Goal: Transaction & Acquisition: Purchase product/service

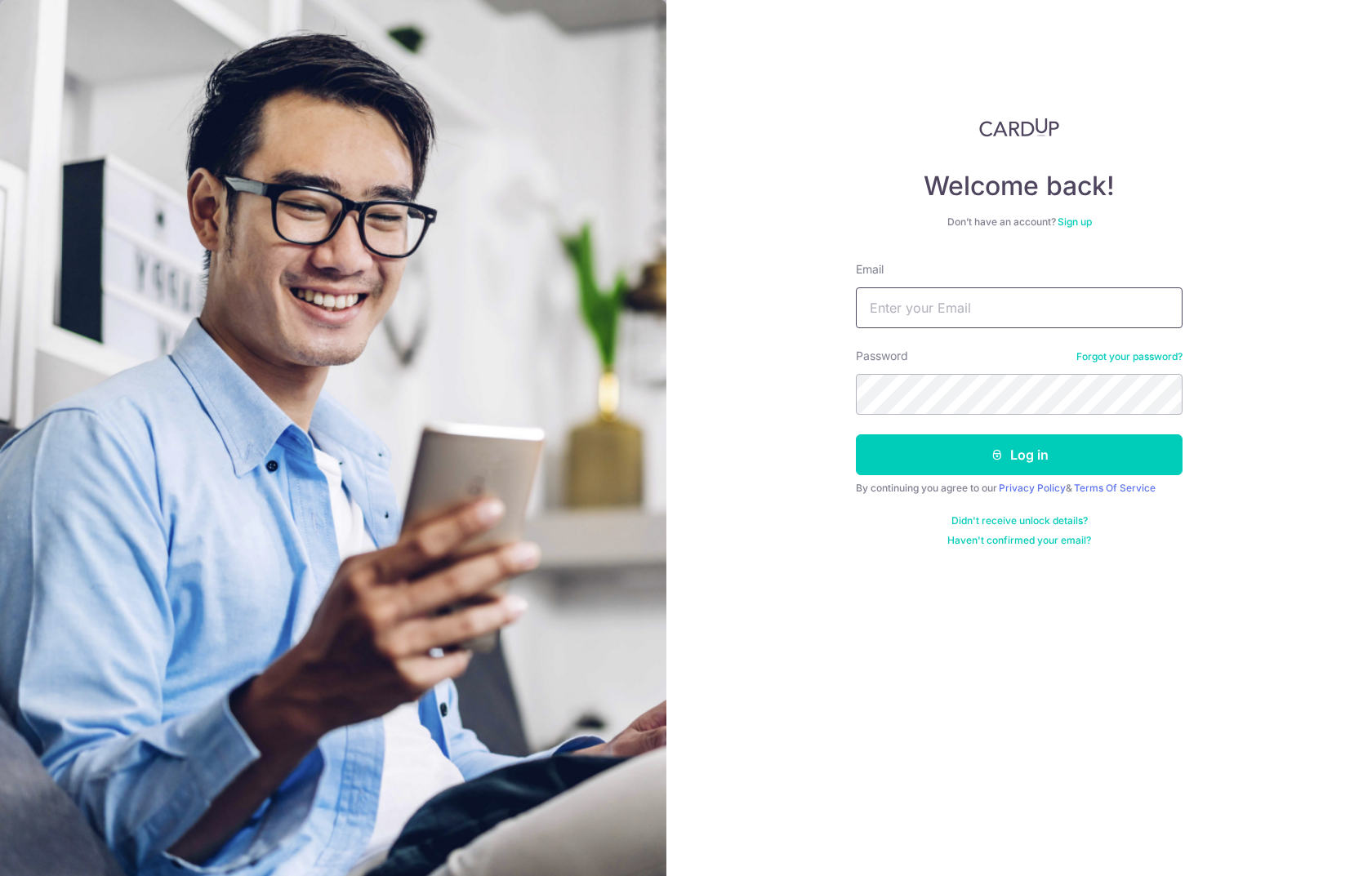
click at [897, 315] on input "Email" at bounding box center [1019, 307] width 327 height 41
type input "[EMAIL_ADDRESS][DOMAIN_NAME]"
click at [1035, 461] on button "Log in" at bounding box center [1019, 455] width 327 height 41
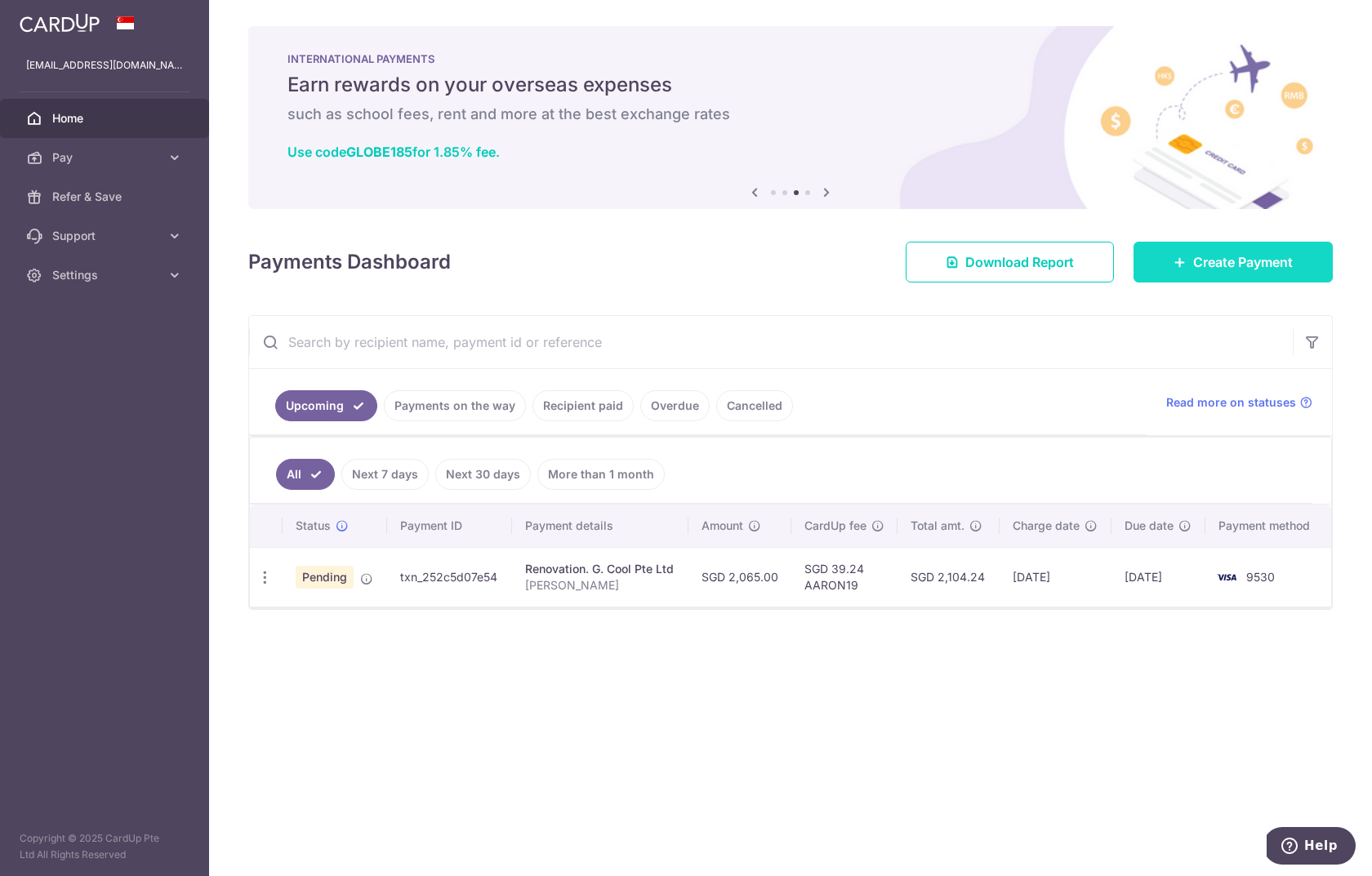
click at [1233, 264] on span "Create Payment" at bounding box center [1243, 262] width 100 height 19
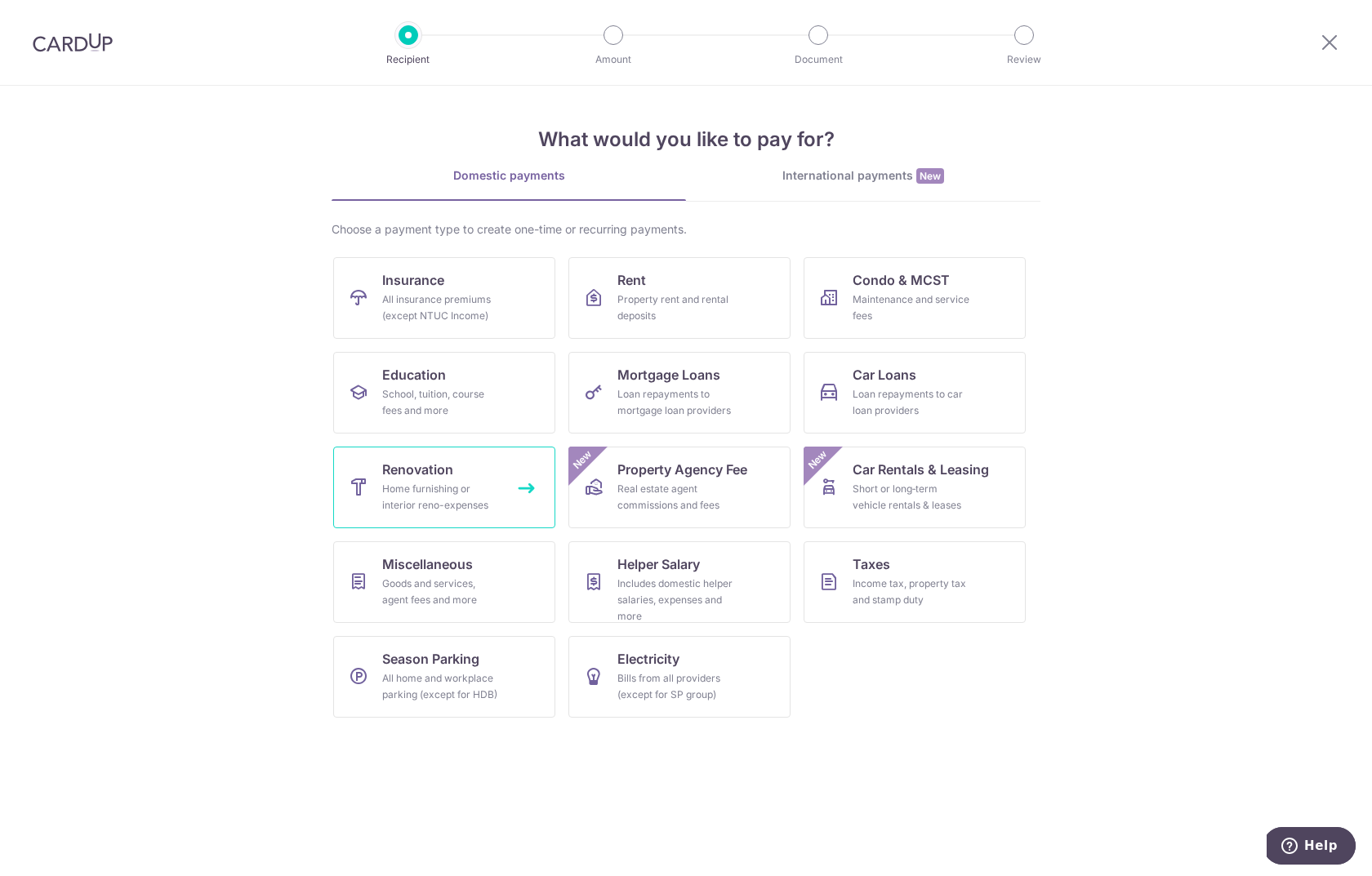
click at [430, 486] on div "Home furnishing or interior reno-expenses" at bounding box center [442, 497] width 118 height 33
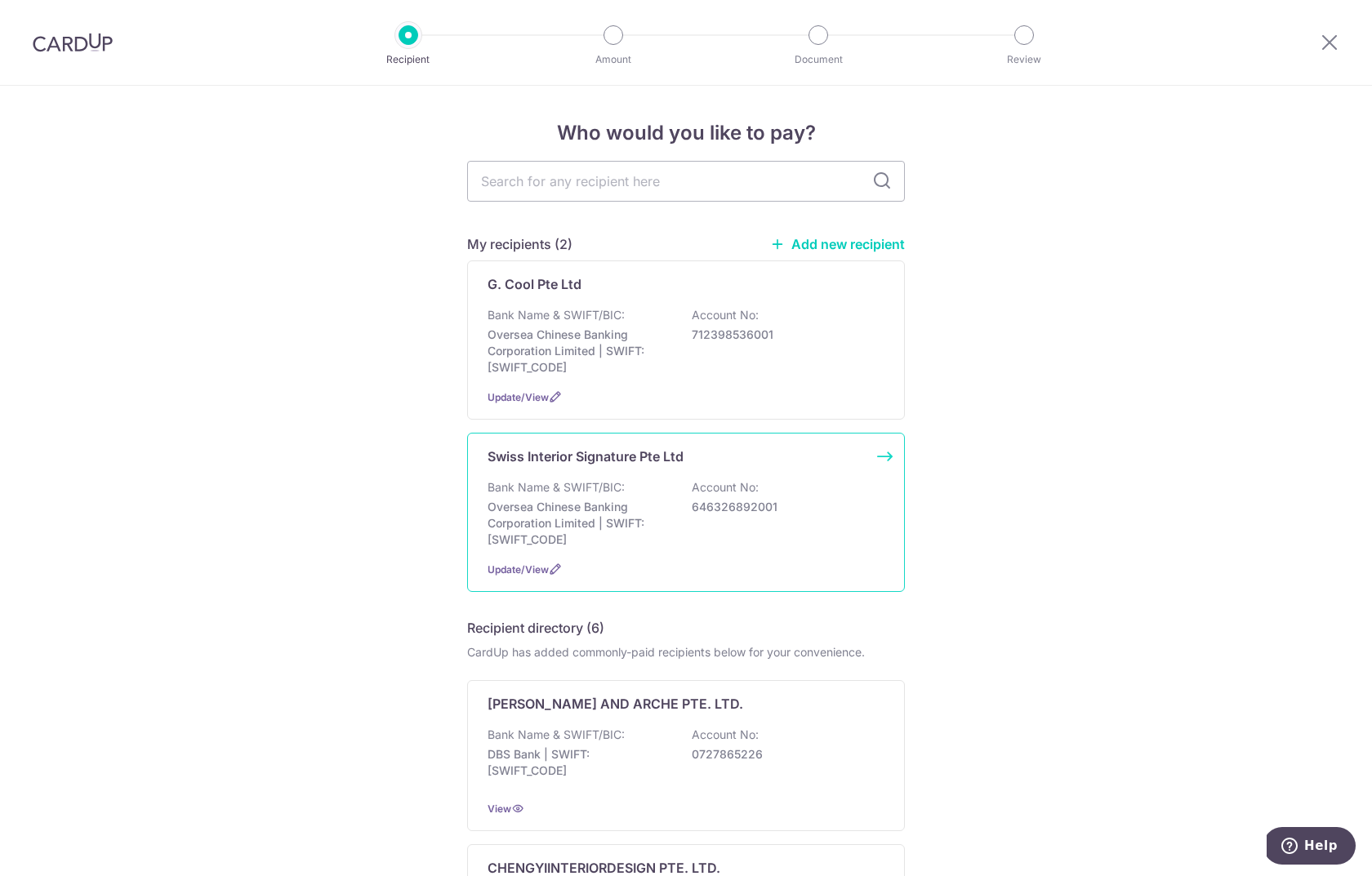
click at [563, 486] on p "Bank Name & SWIFT/BIC:" at bounding box center [557, 487] width 137 height 16
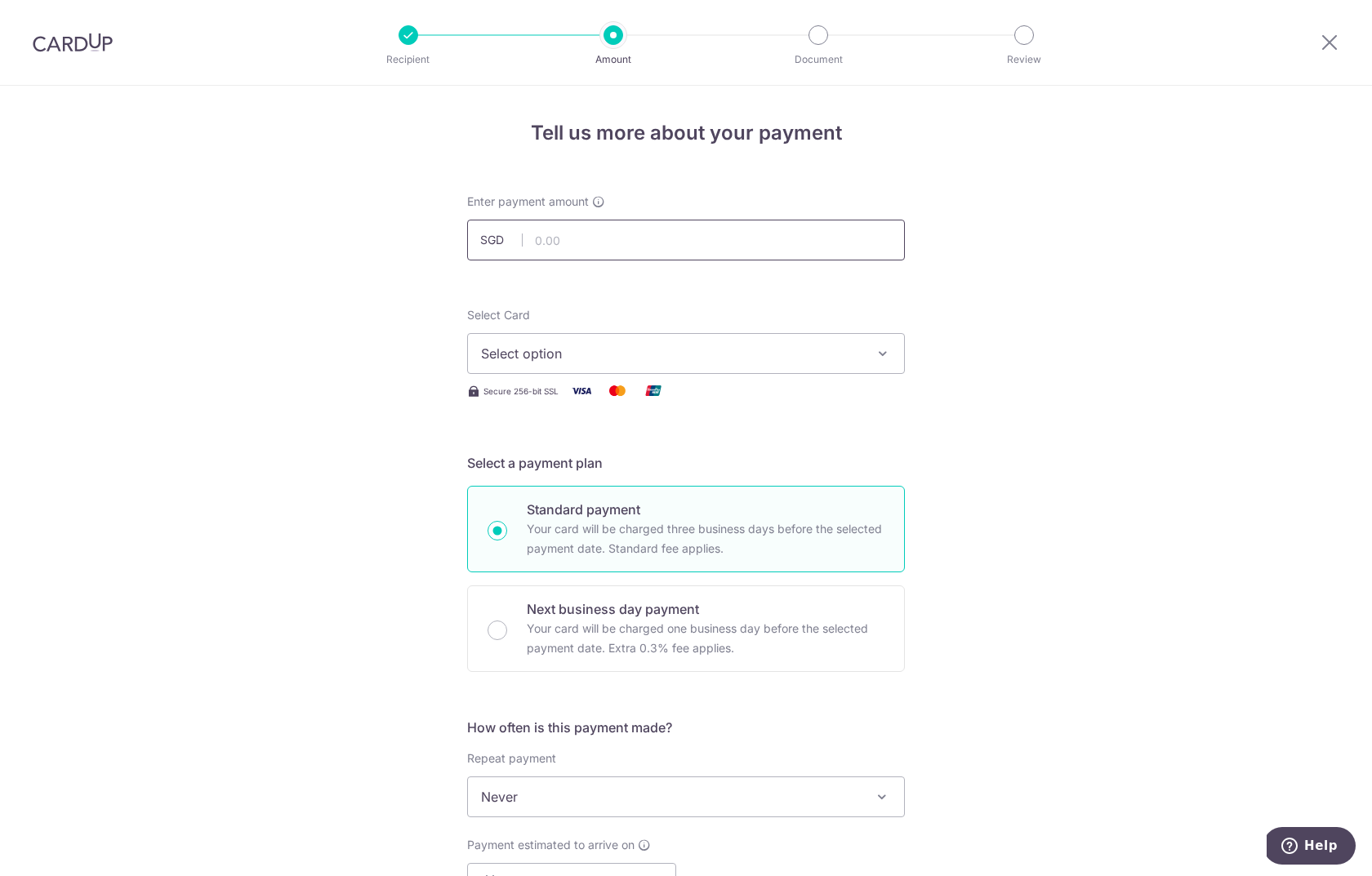
click at [587, 235] on input "text" at bounding box center [685, 240] width 438 height 41
type input "3,674.99"
click at [594, 356] on span "Select option" at bounding box center [672, 353] width 381 height 19
click at [571, 455] on link "**** 9530" at bounding box center [685, 470] width 436 height 40
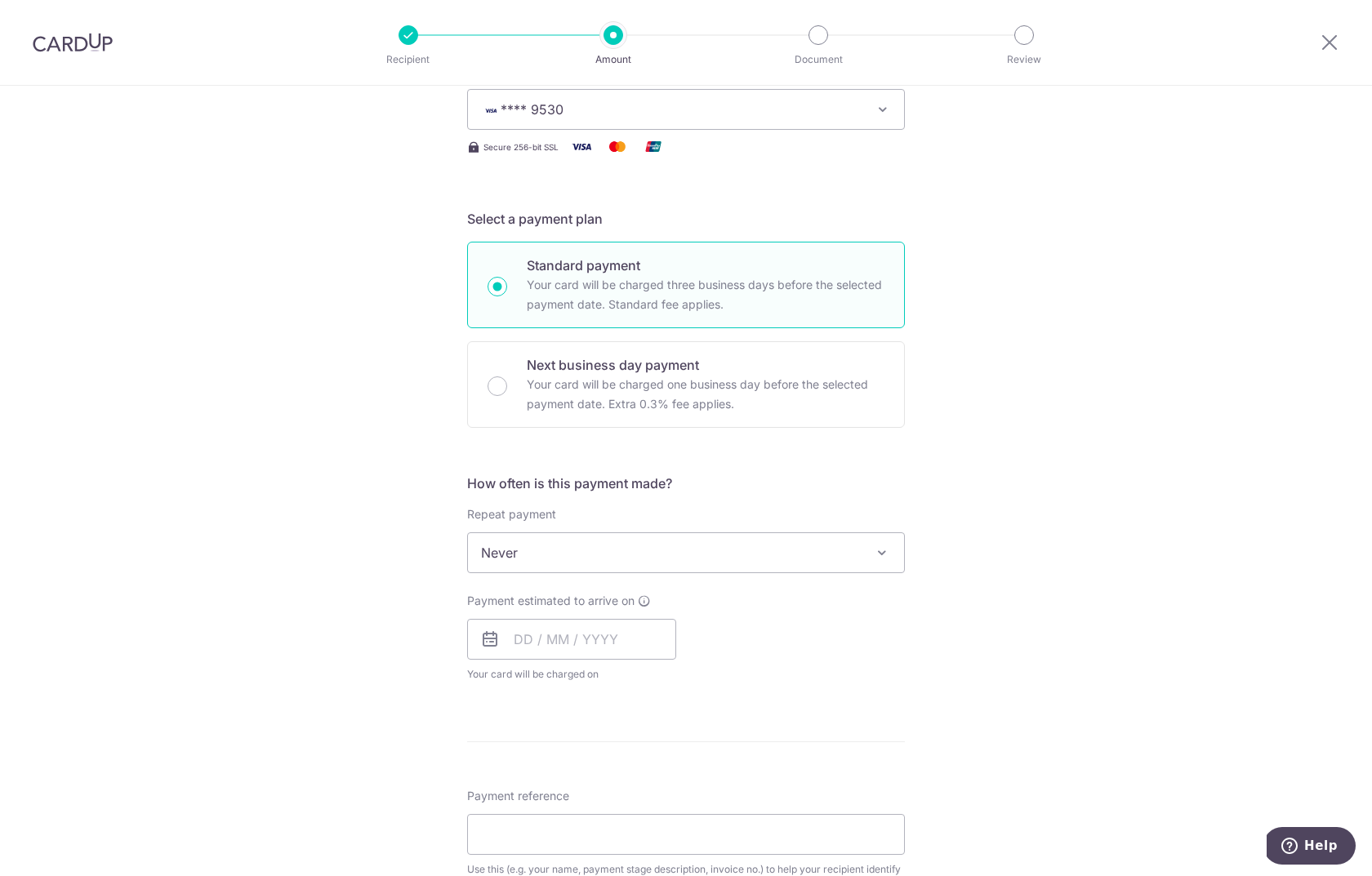
scroll to position [245, 0]
click at [536, 640] on input "text" at bounding box center [571, 638] width 209 height 41
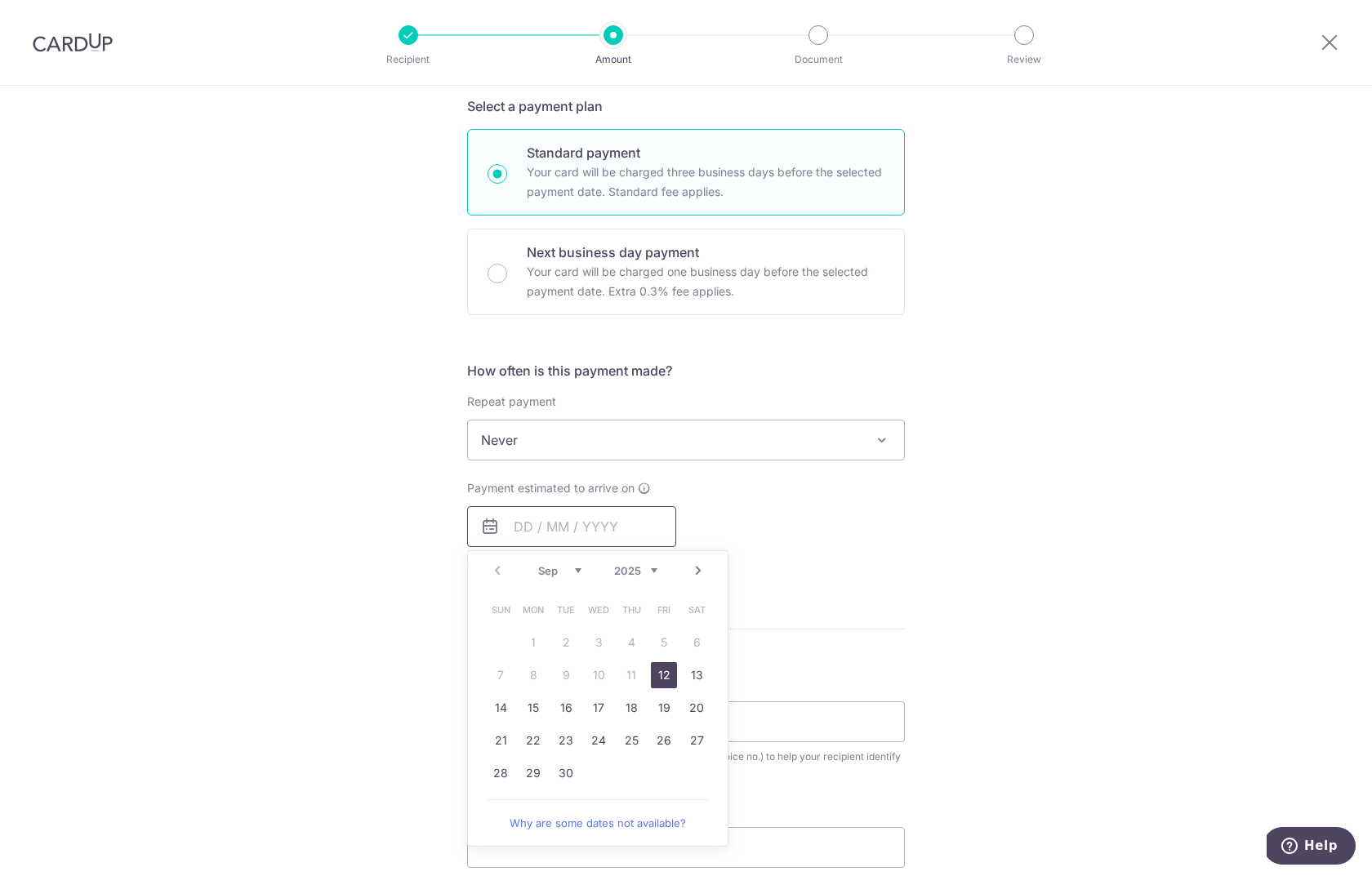
scroll to position [357, 0]
click at [597, 707] on link "17" at bounding box center [598, 706] width 26 height 26
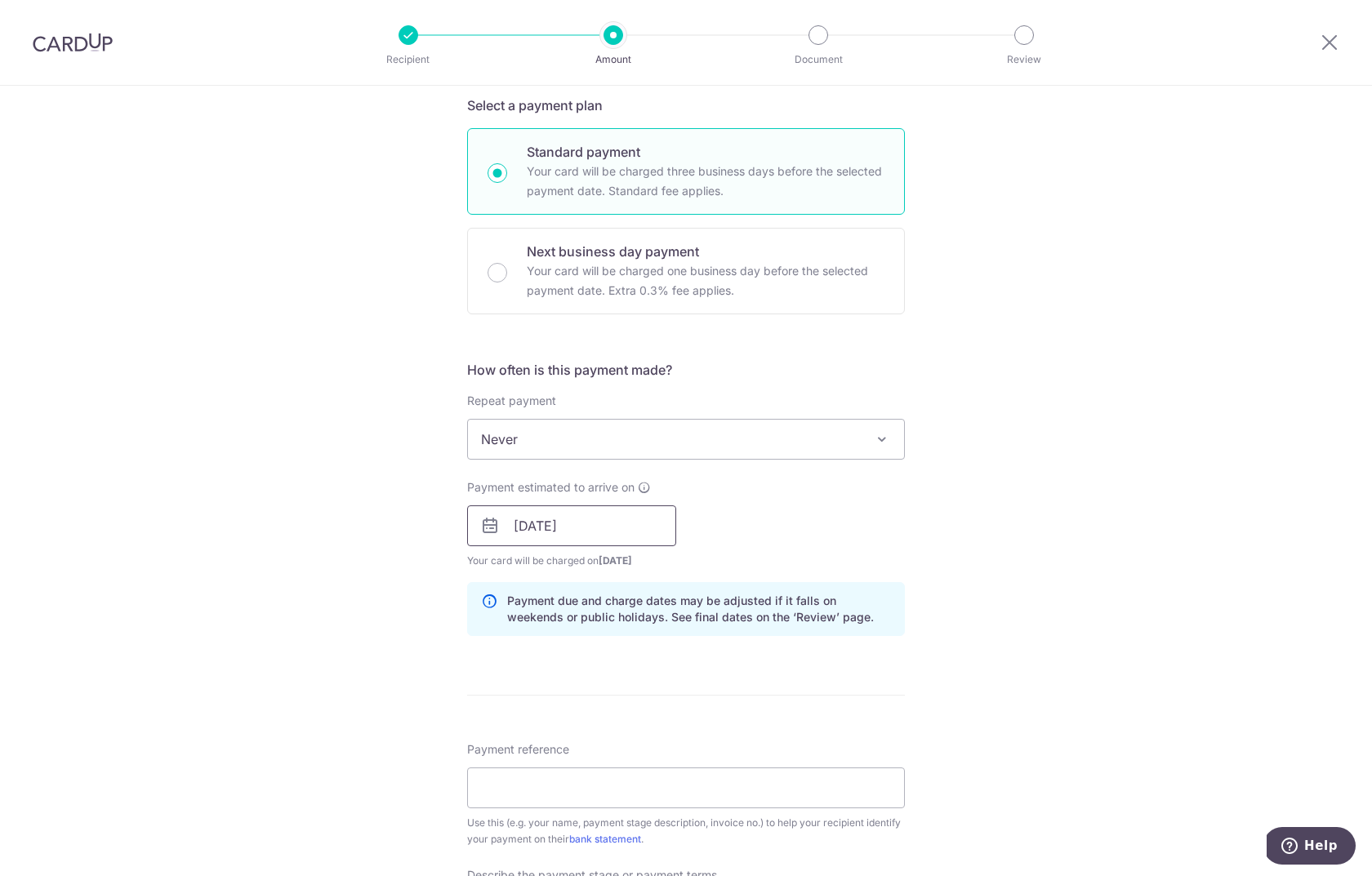
click at [601, 524] on input "17/09/2025" at bounding box center [571, 525] width 209 height 41
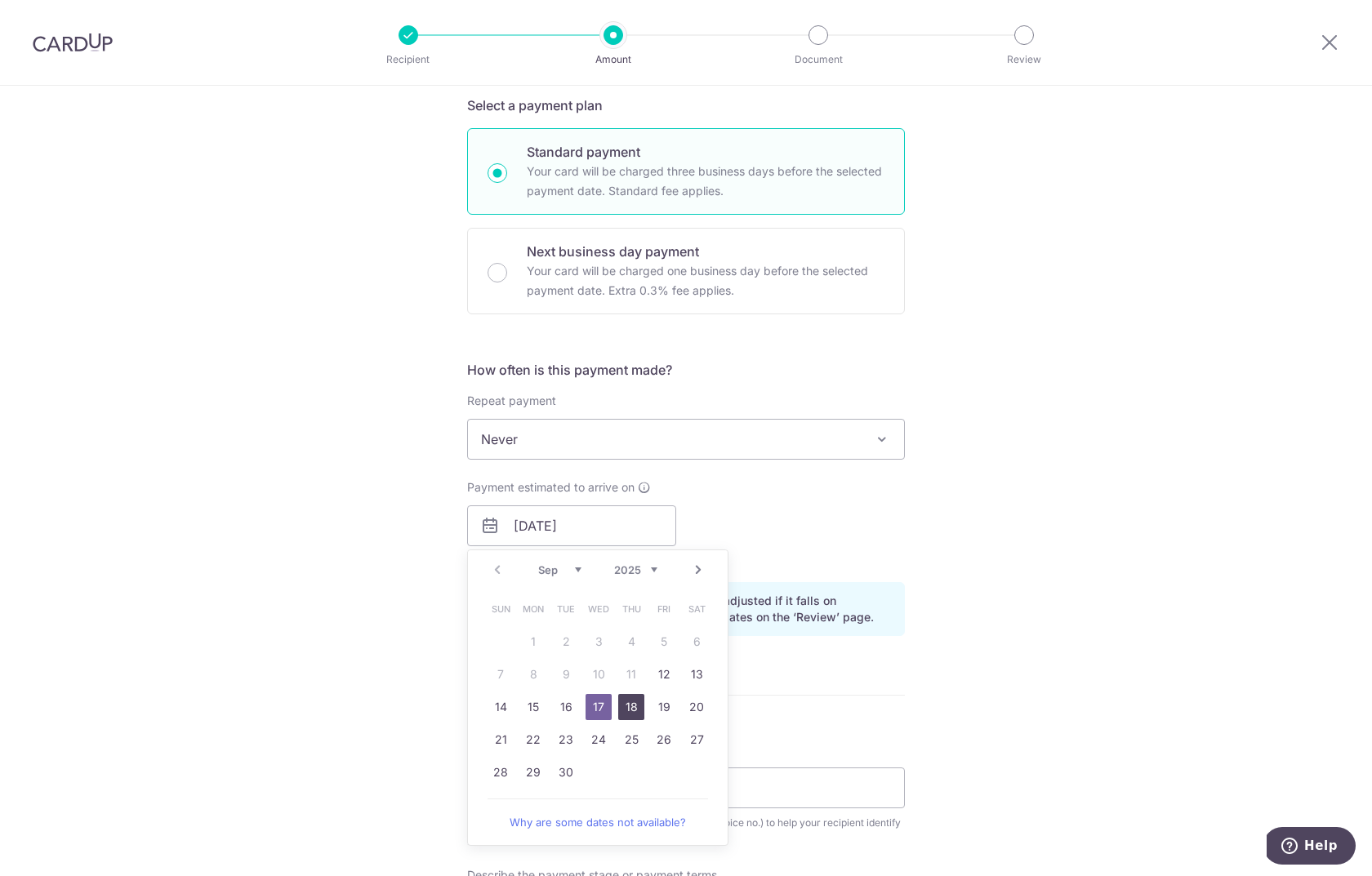
click at [631, 703] on link "18" at bounding box center [631, 706] width 26 height 26
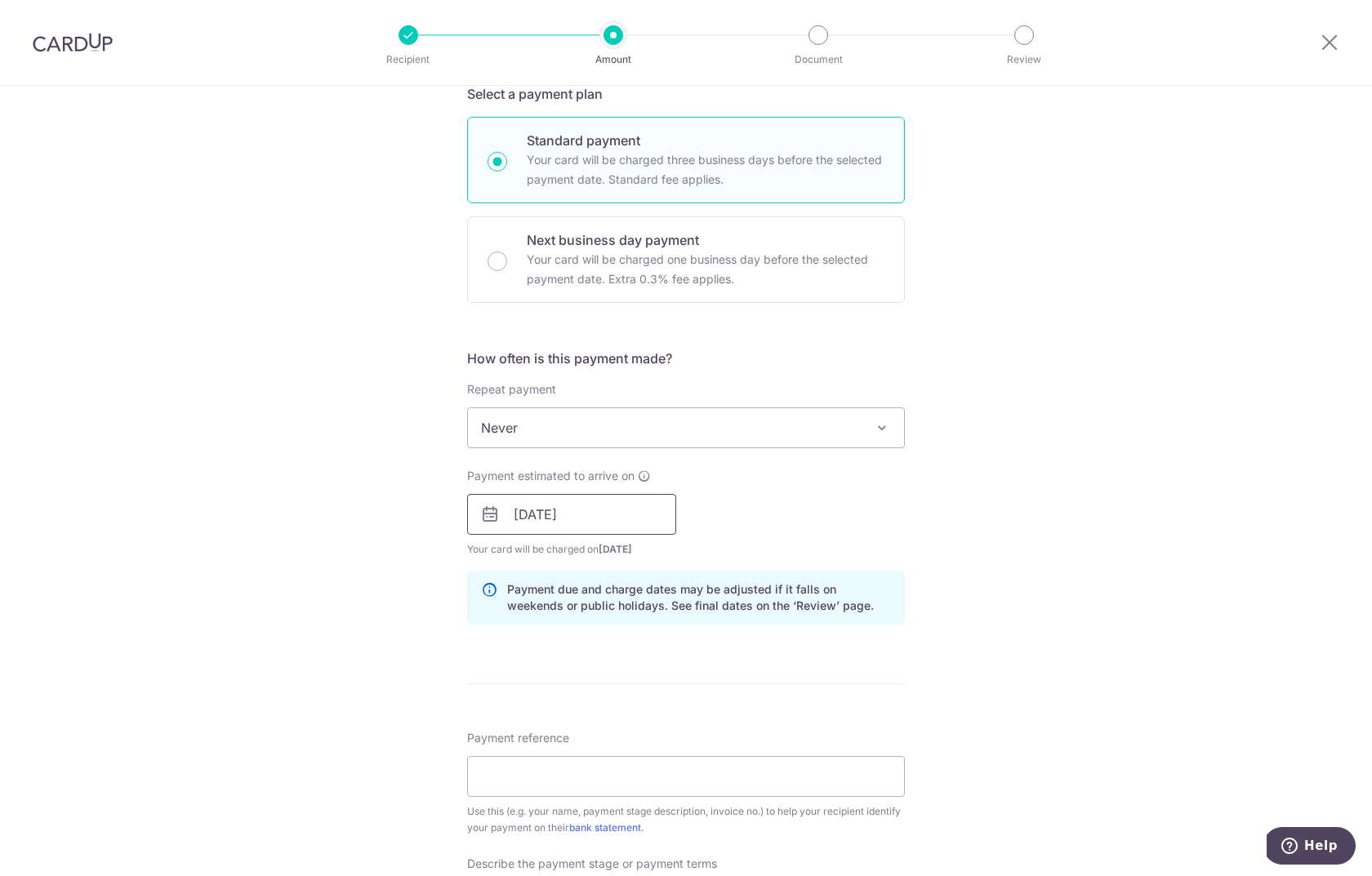
click at [601, 515] on input "18/09/2025" at bounding box center [571, 514] width 209 height 41
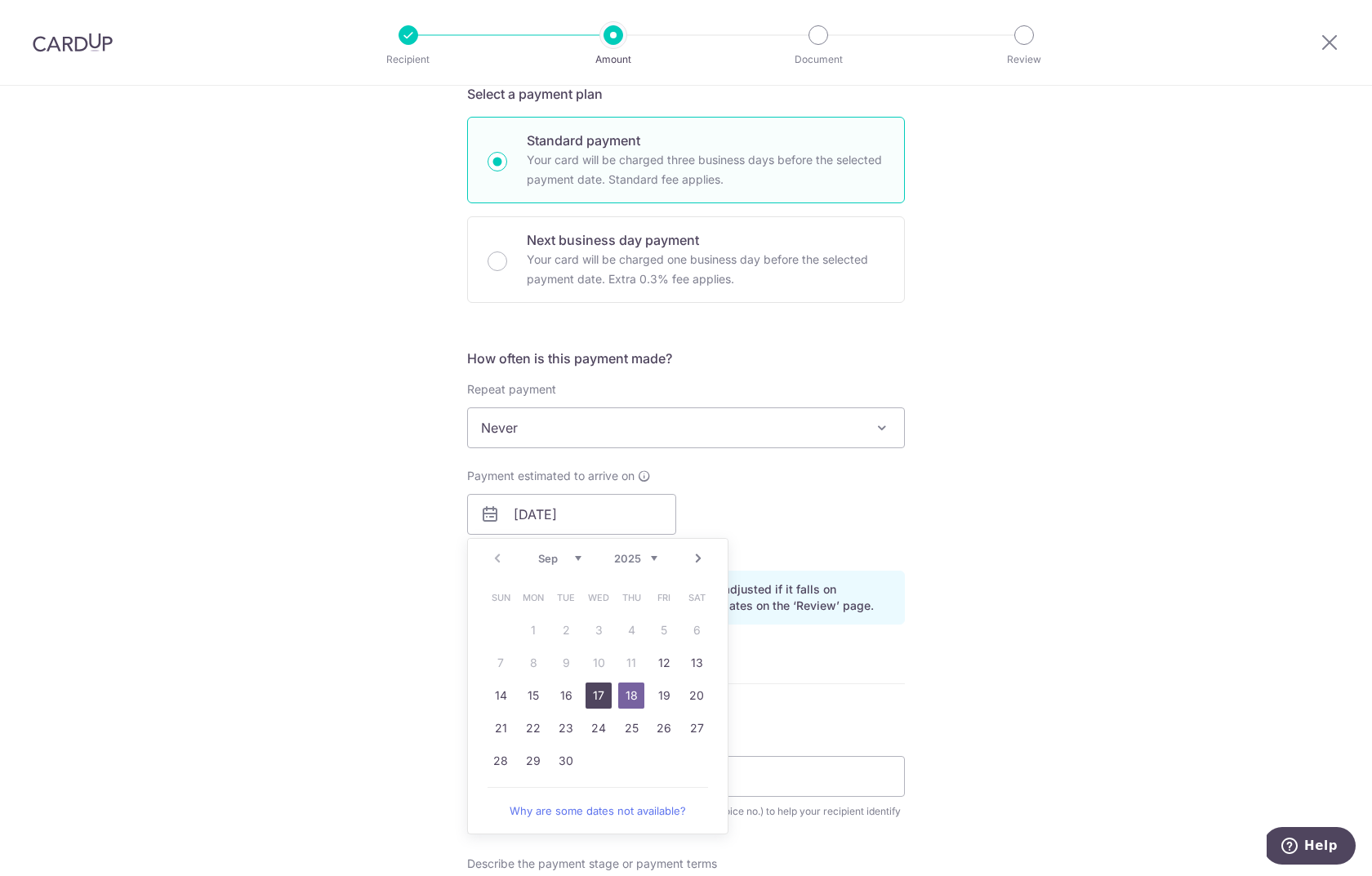
click at [598, 694] on link "17" at bounding box center [598, 695] width 26 height 26
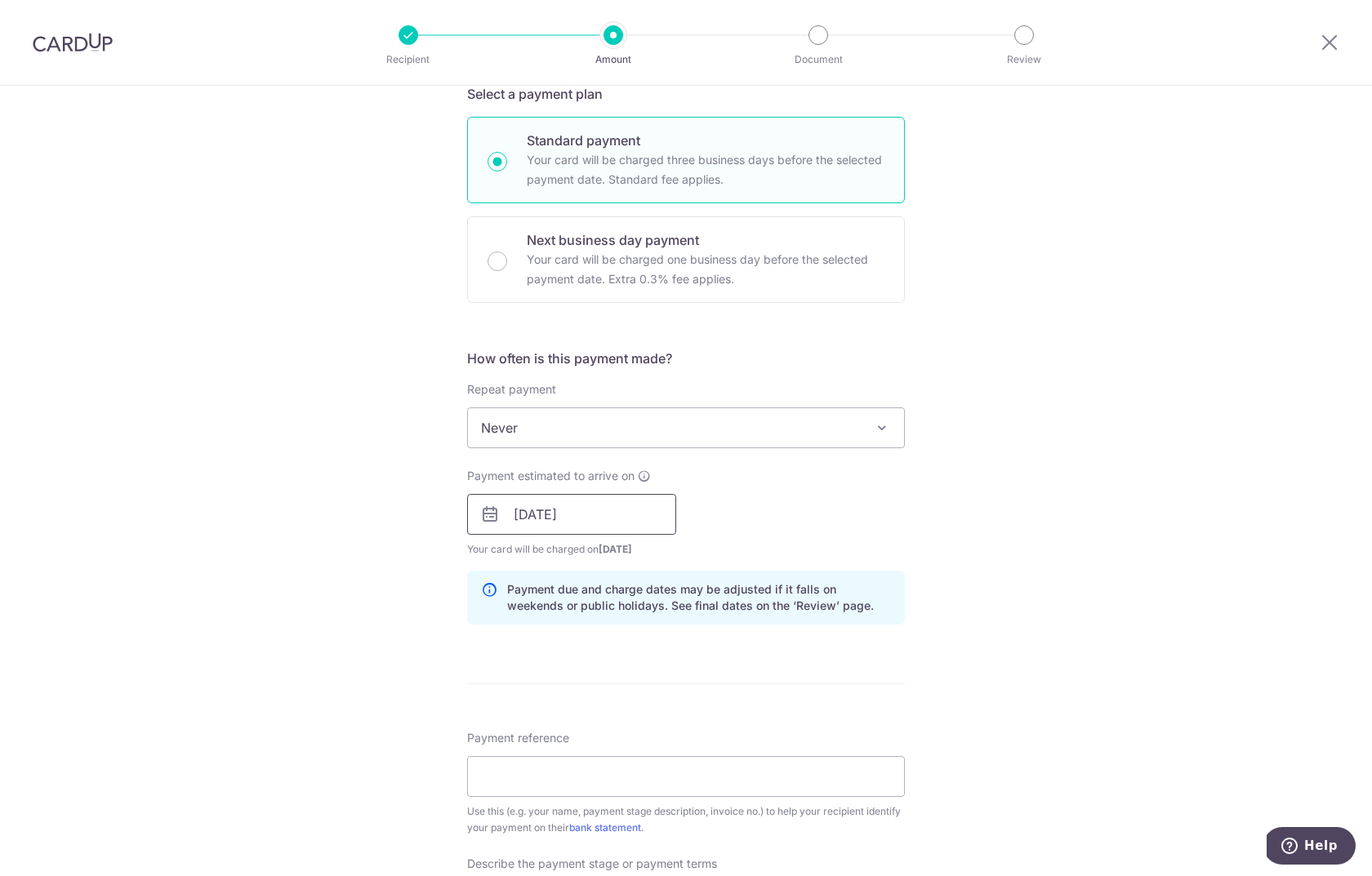
click at [597, 522] on input "17/09/2025" at bounding box center [571, 514] width 209 height 41
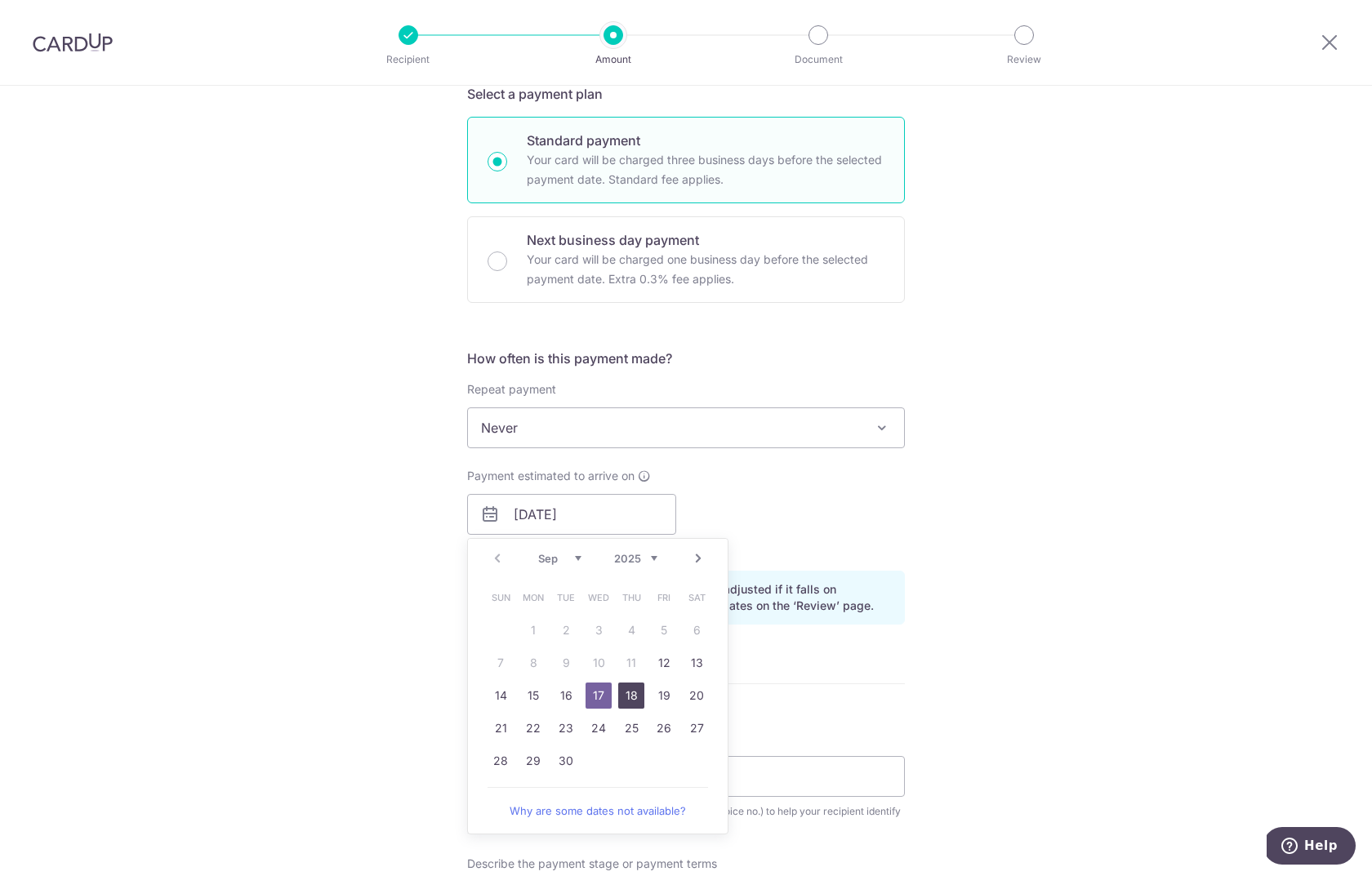
click at [633, 693] on link "18" at bounding box center [631, 695] width 26 height 26
type input "18/09/2025"
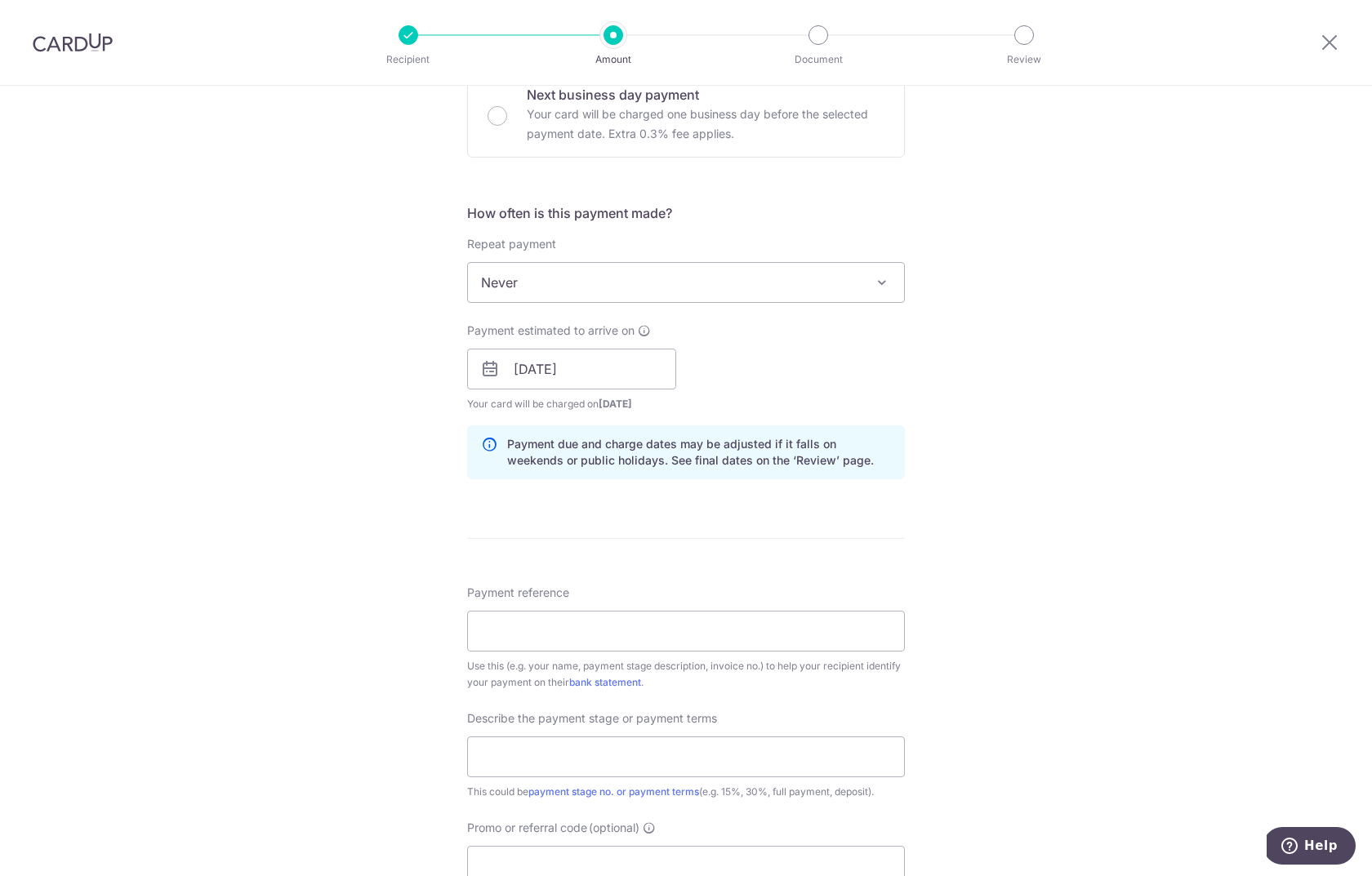
scroll to position [516, 0]
click at [534, 622] on input "Payment reference" at bounding box center [685, 629] width 438 height 41
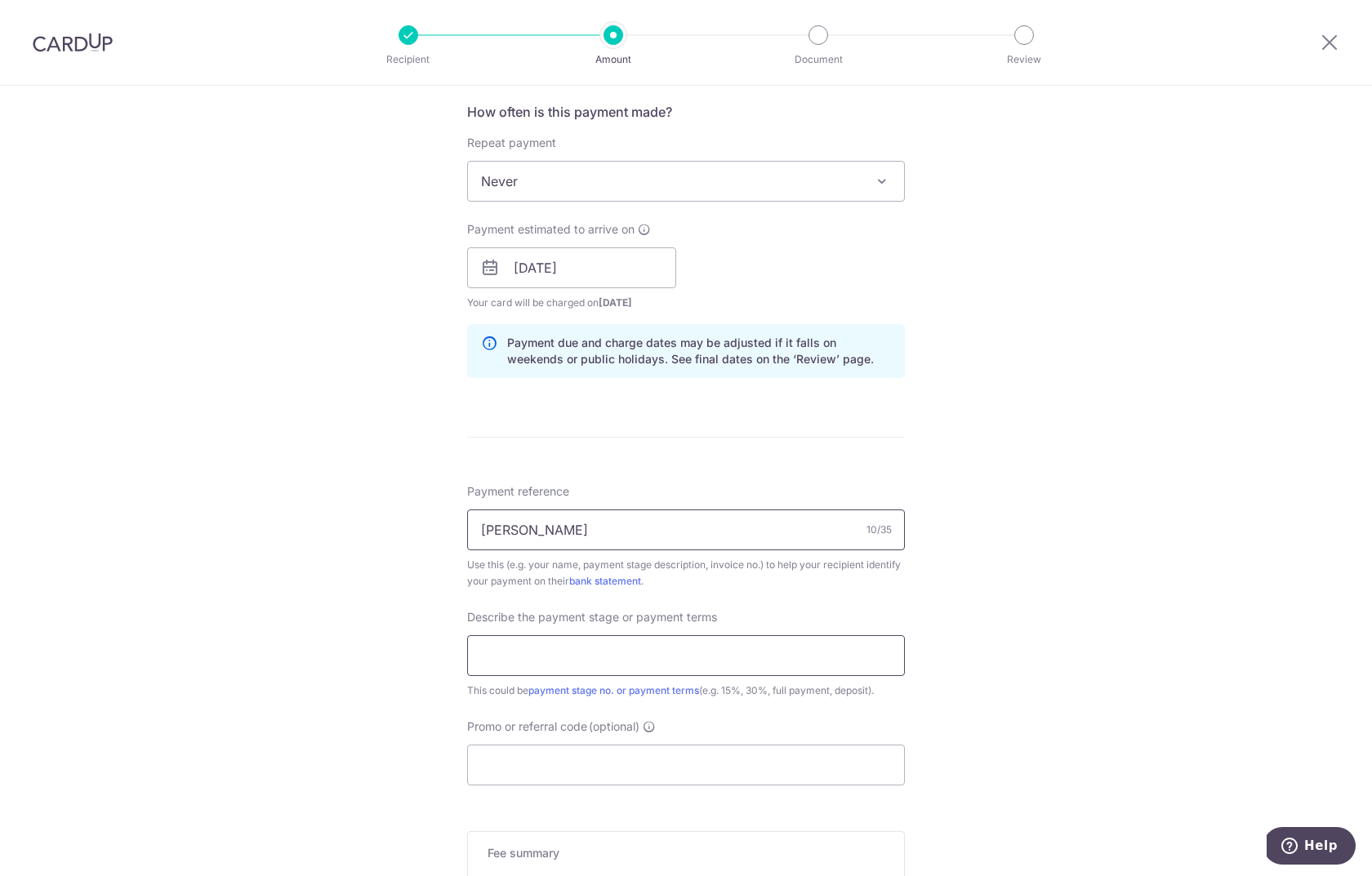
scroll to position [618, 0]
type input "[PERSON_NAME]"
click at [551, 660] on input "text" at bounding box center [685, 653] width 438 height 41
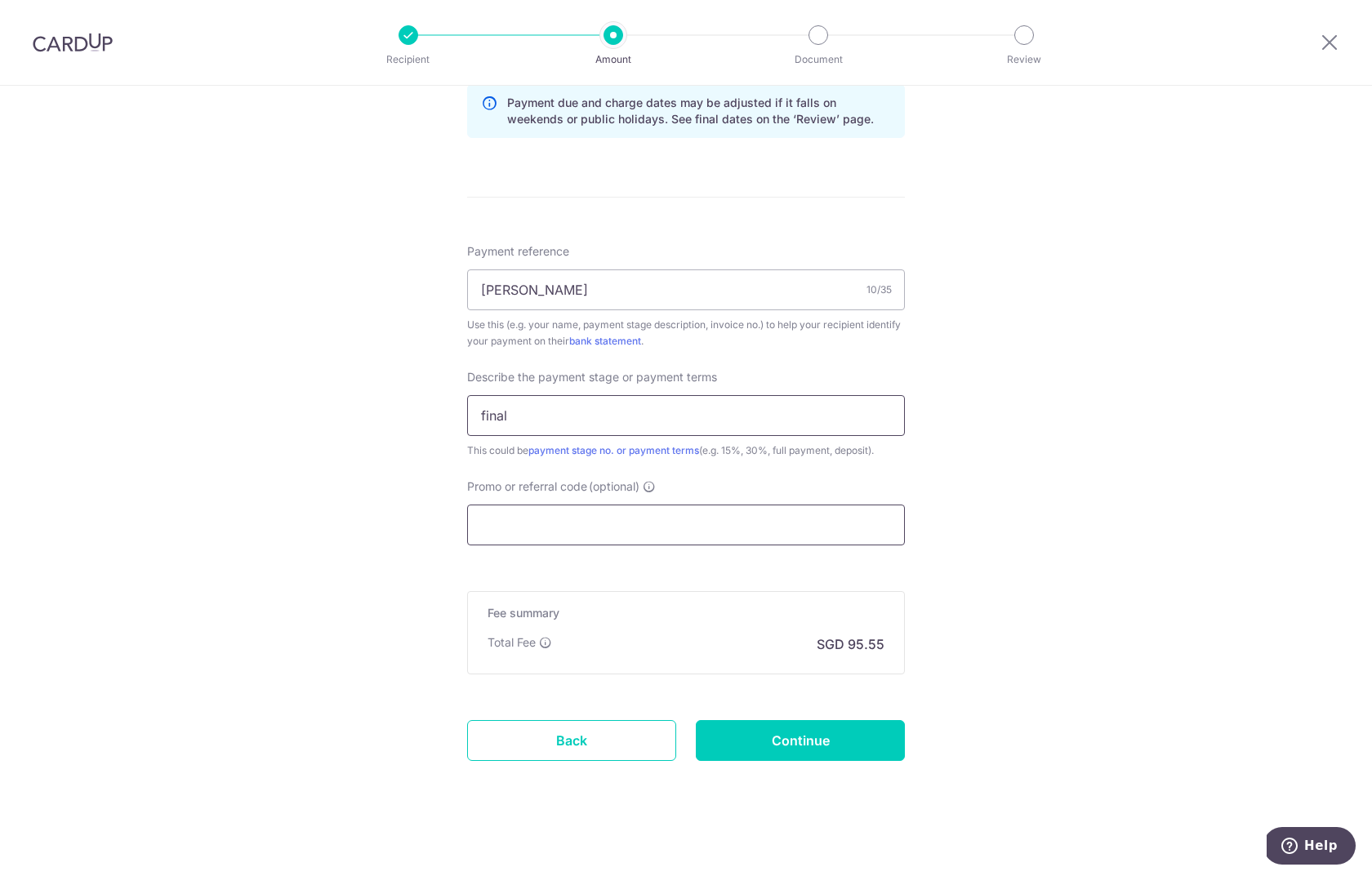
scroll to position [857, 0]
type input "final"
click at [535, 522] on input "Promo or referral code (optional)" at bounding box center [685, 523] width 438 height 41
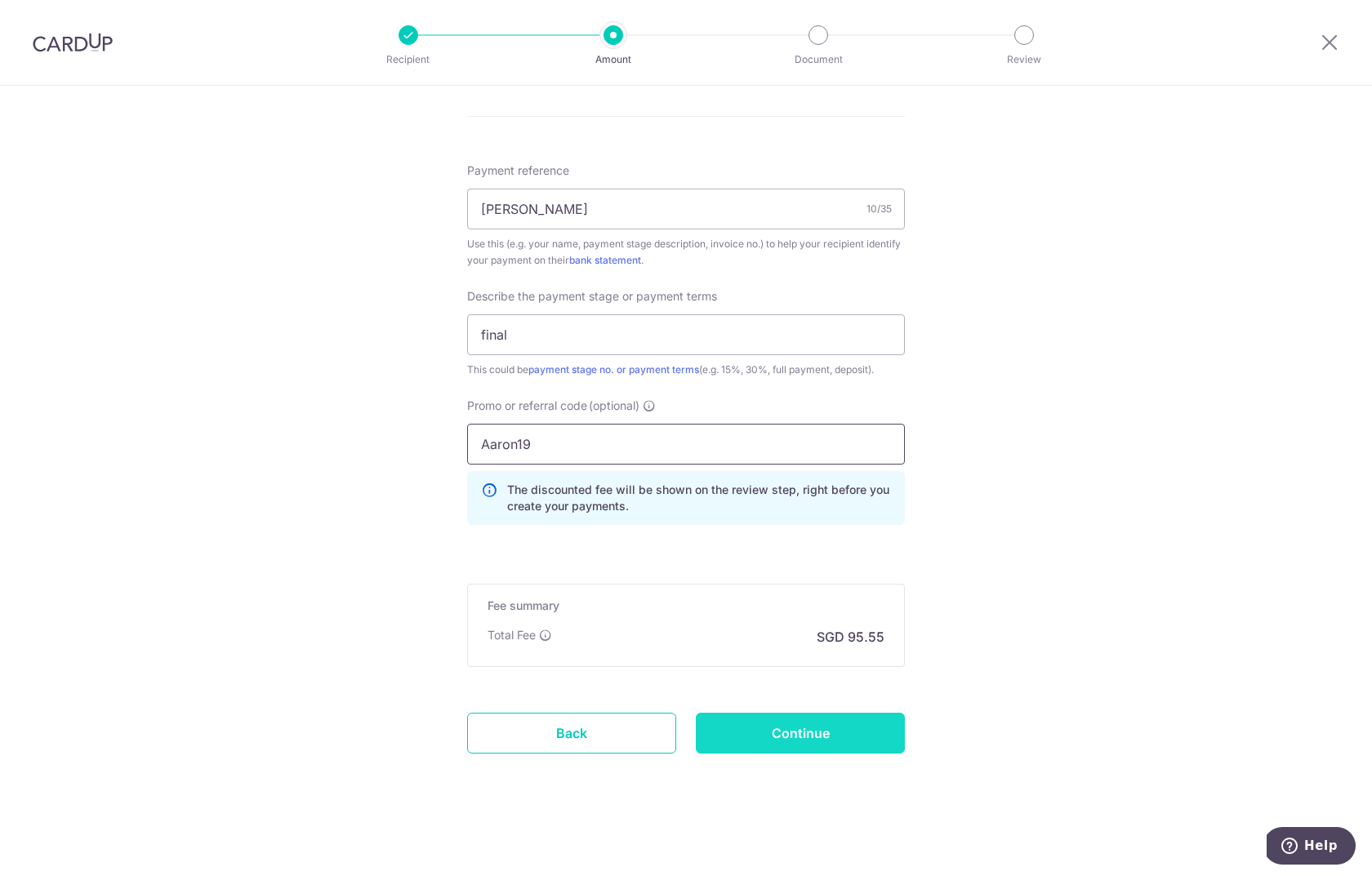
scroll to position [936, 0]
type input "Aaron19"
click at [777, 726] on input "Continue" at bounding box center [800, 733] width 209 height 41
type input "Create Schedule"
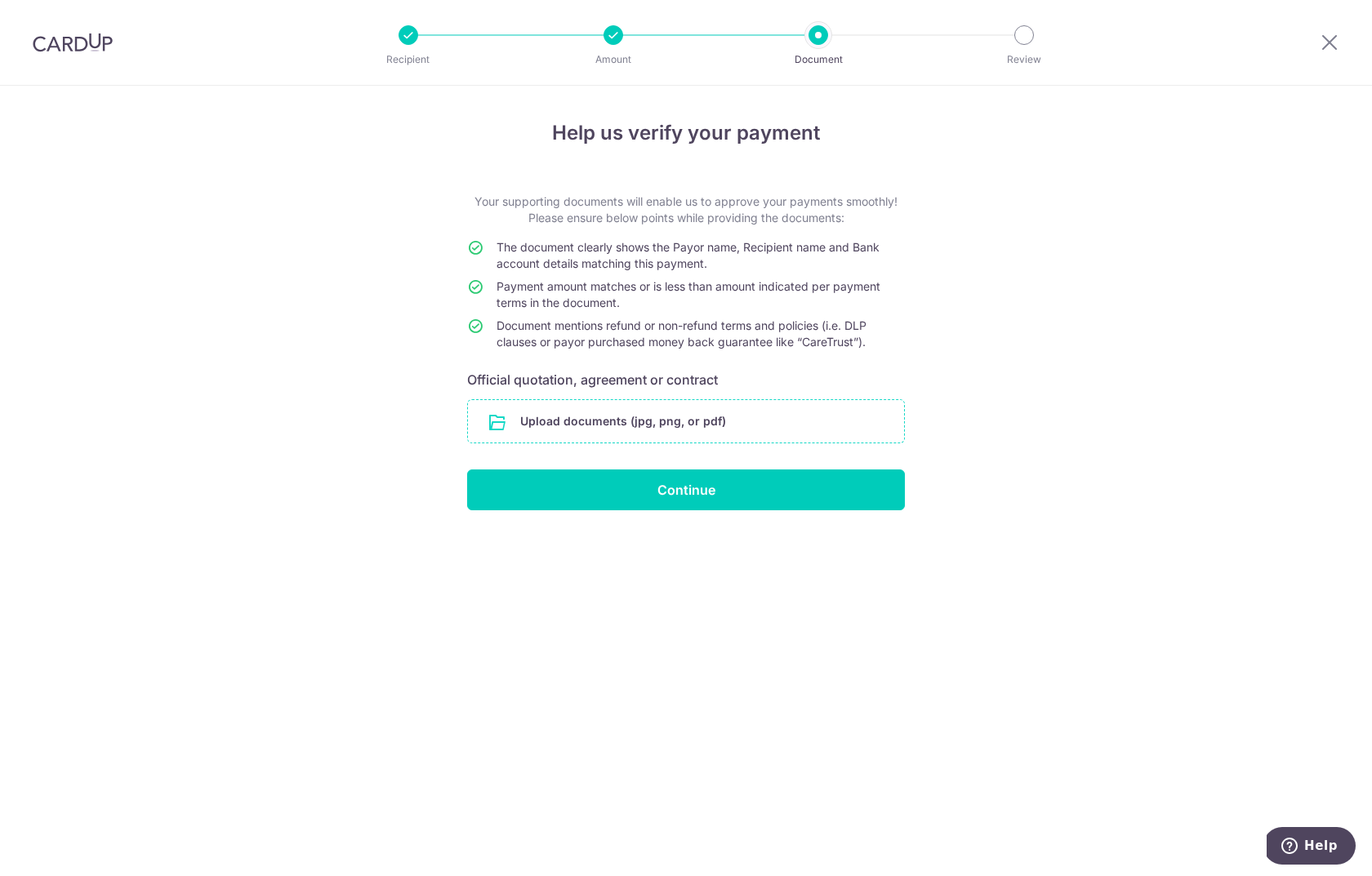
click at [585, 427] on input "file" at bounding box center [685, 421] width 436 height 42
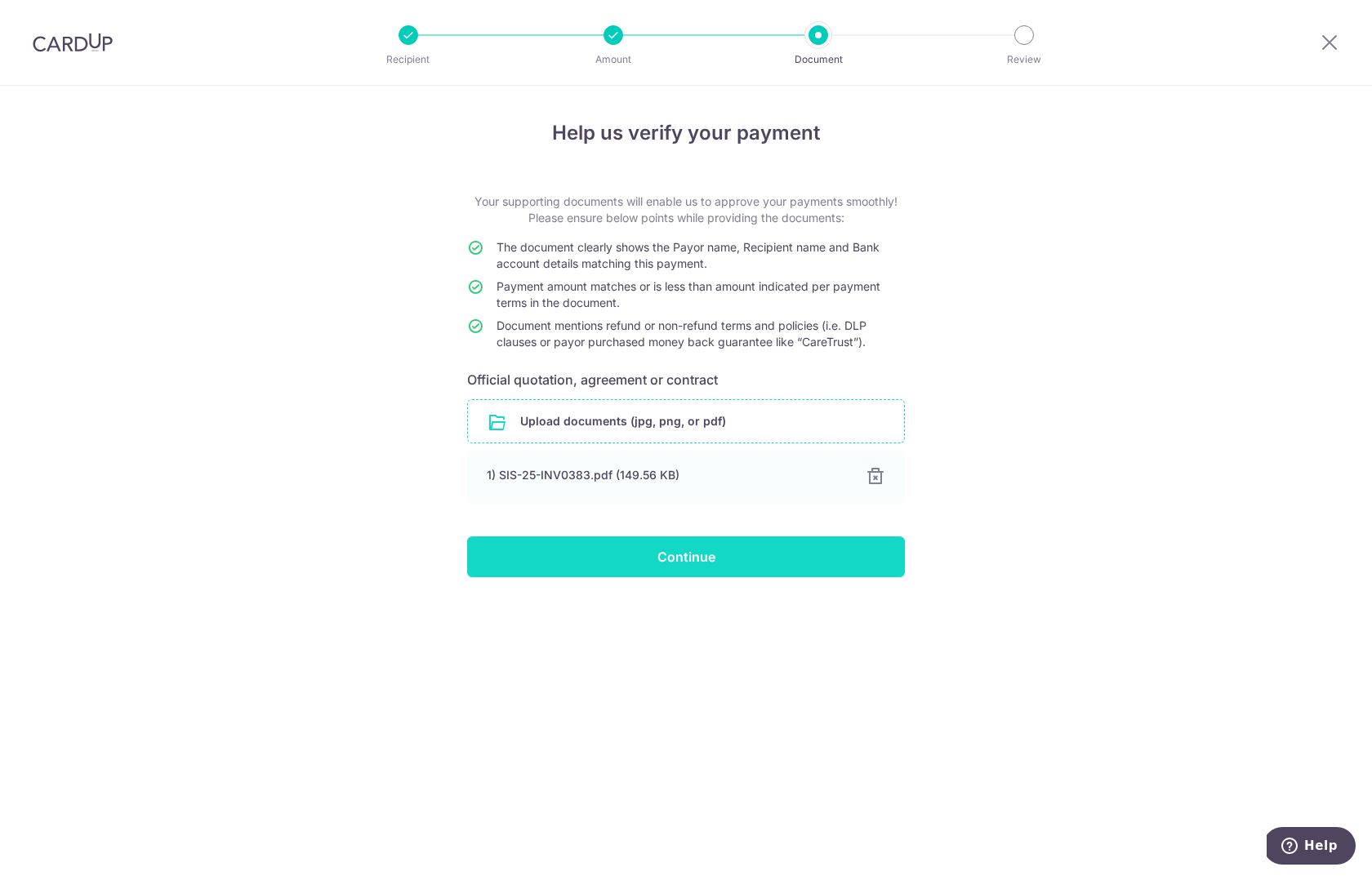
click at [623, 561] on input "Continue" at bounding box center [685, 556] width 438 height 41
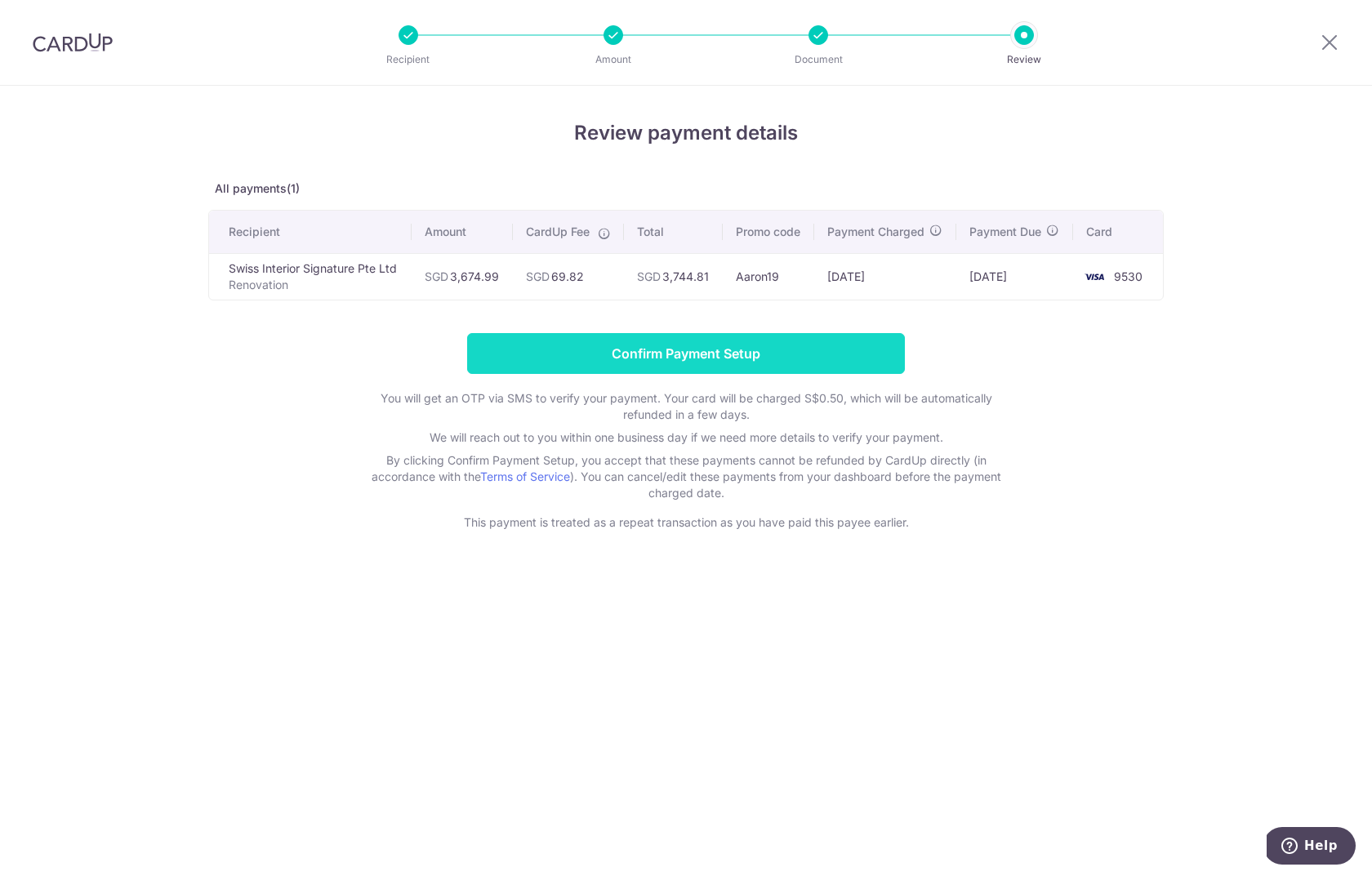
click at [718, 373] on input "Confirm Payment Setup" at bounding box center [685, 353] width 438 height 41
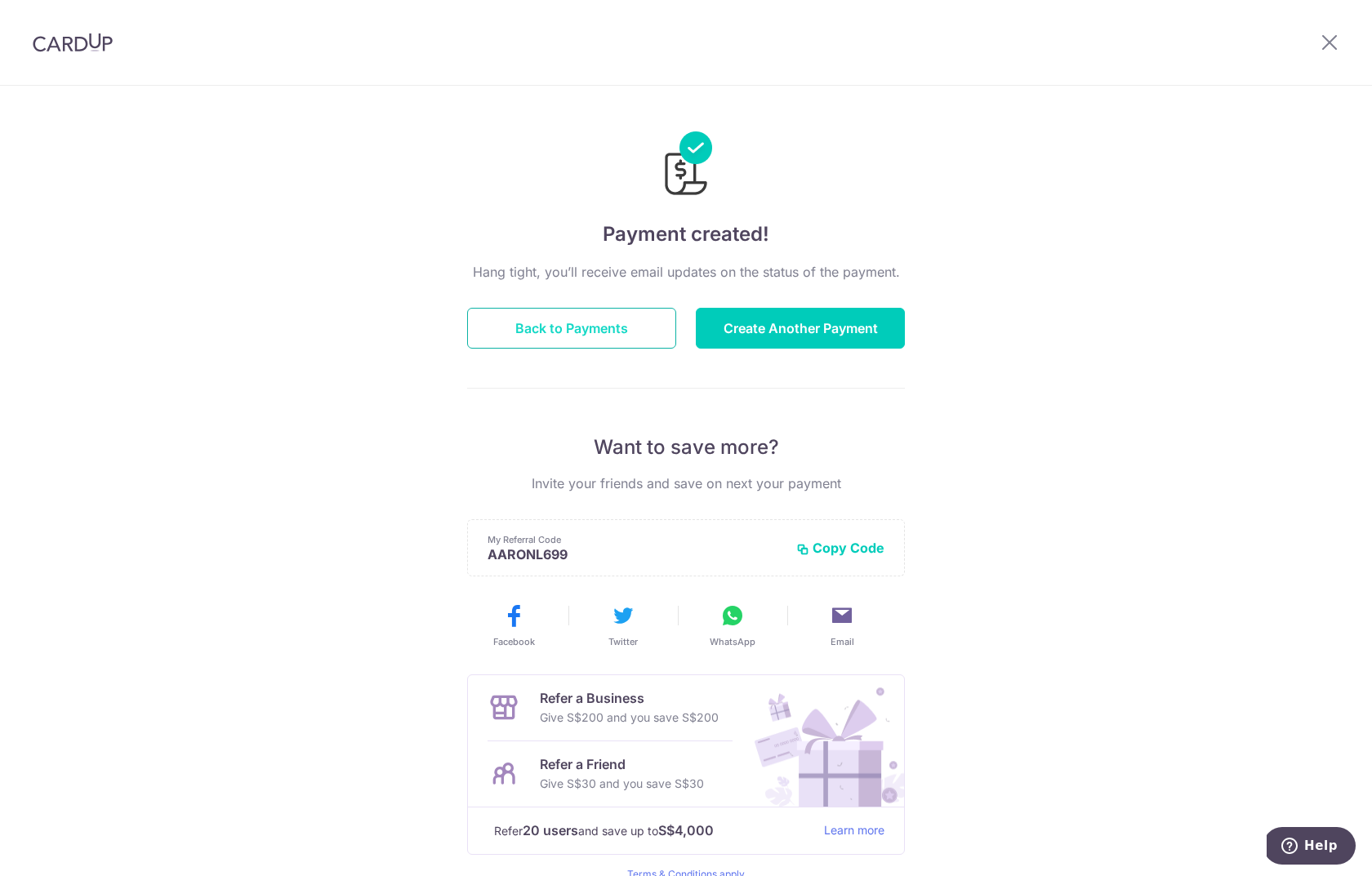
click at [529, 327] on button "Back to Payments" at bounding box center [571, 328] width 209 height 41
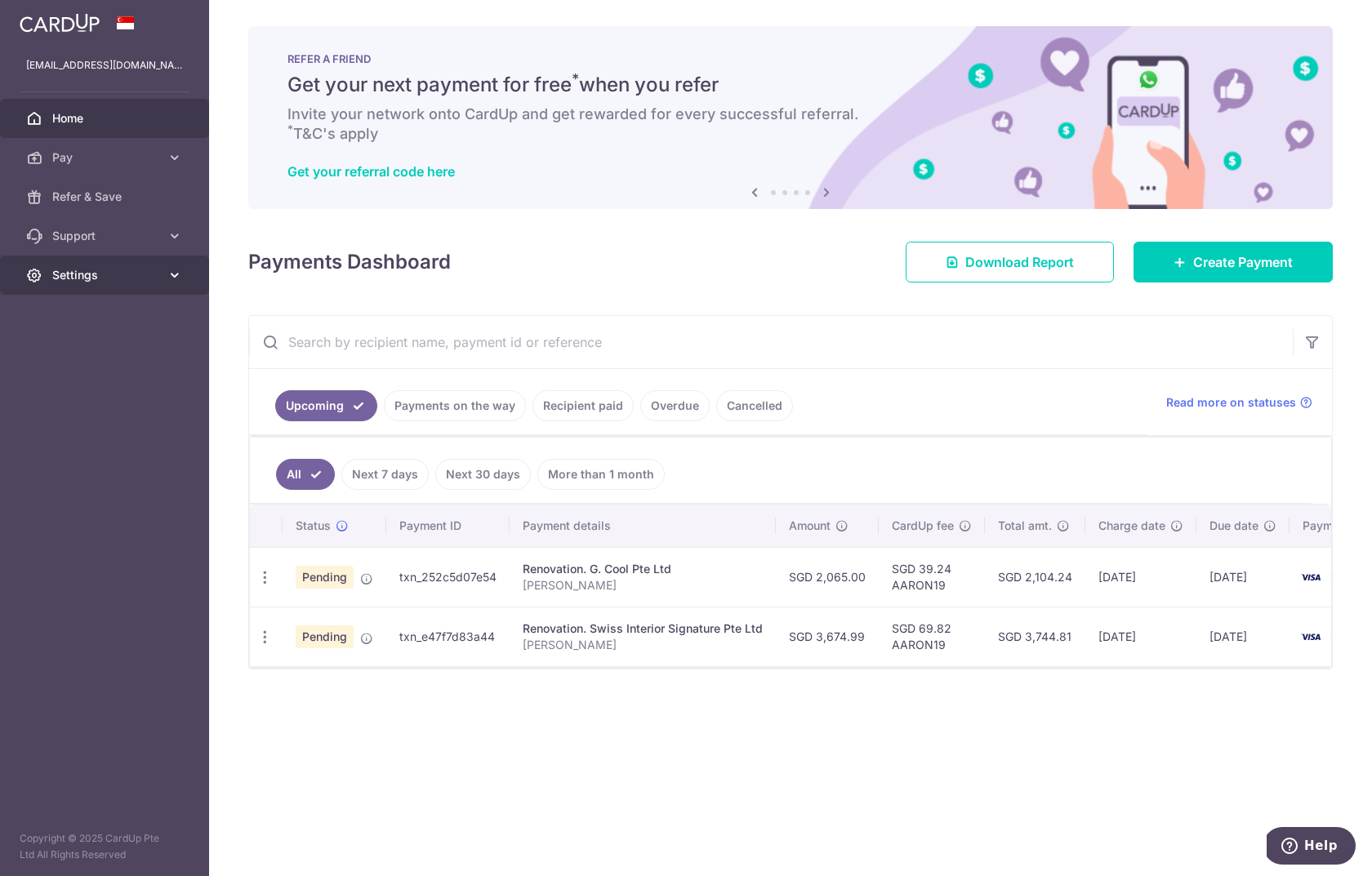
click at [86, 278] on span "Settings" at bounding box center [106, 274] width 108 height 16
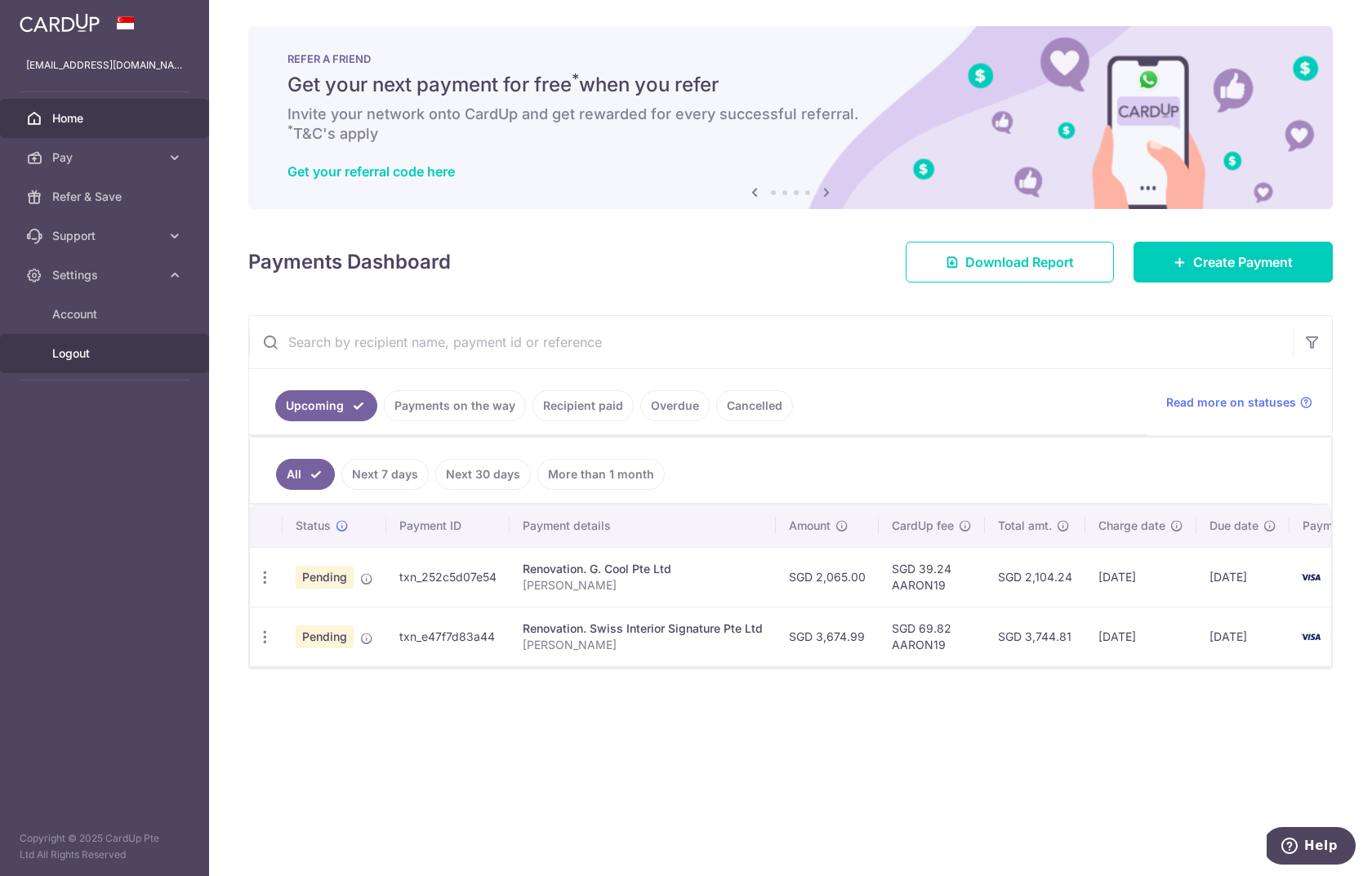
click at [80, 351] on span "Logout" at bounding box center [106, 353] width 108 height 16
